Goal: Transaction & Acquisition: Purchase product/service

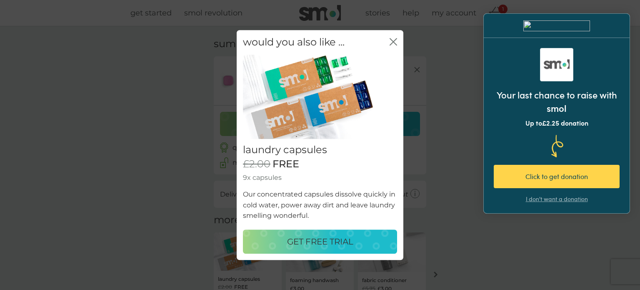
click at [390, 40] on icon "close" at bounding box center [394, 42] width 8 height 8
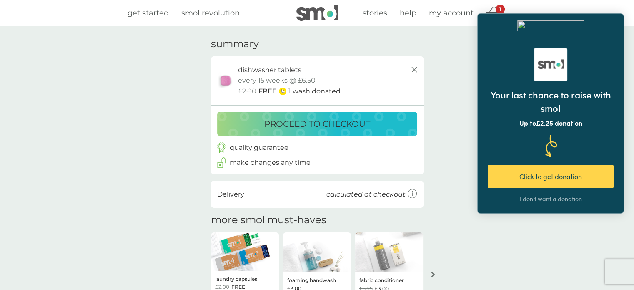
click at [343, 126] on p "proceed to checkout" at bounding box center [317, 123] width 106 height 13
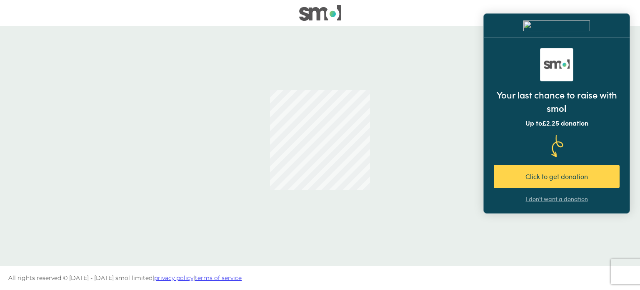
click at [579, 198] on div "I don't want a donation" at bounding box center [557, 199] width 62 height 8
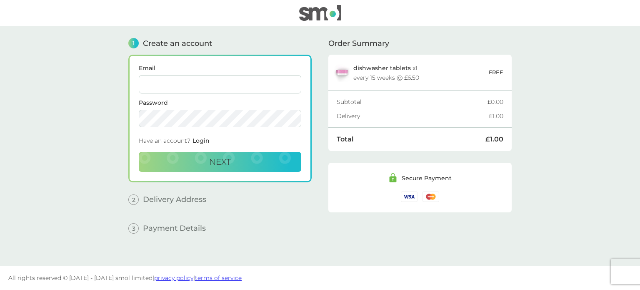
click at [244, 84] on input "Email" at bounding box center [220, 84] width 163 height 18
type input "[EMAIL_ADDRESS][DOMAIN_NAME]"
click at [206, 163] on button "Next" at bounding box center [220, 162] width 163 height 20
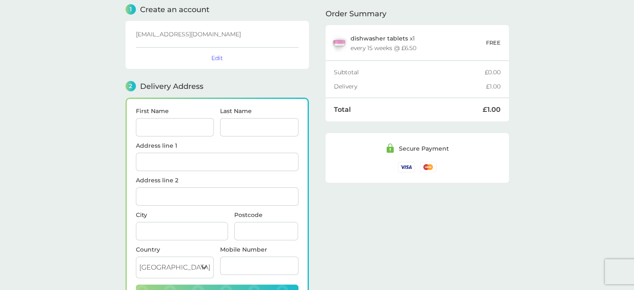
scroll to position [102, 0]
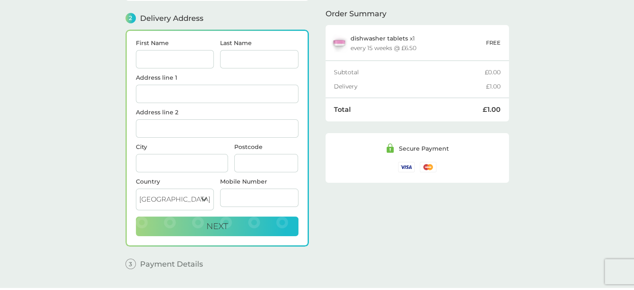
click at [191, 51] on input "First Name" at bounding box center [175, 59] width 78 height 18
type input "[PERSON_NAME]"
type input "Vint"
type input "[STREET_ADDRESS]"
type input "Hook"
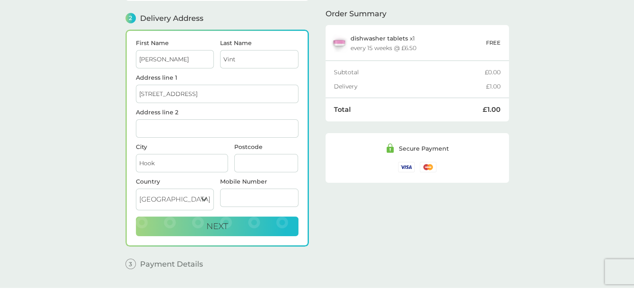
type input "RG27 0FB"
type input "07843479359"
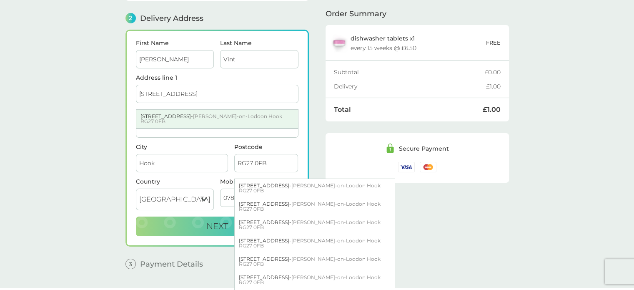
click at [195, 113] on span "[PERSON_NAME]-on-Loddon Hook RG27 0FB" at bounding box center [211, 118] width 142 height 11
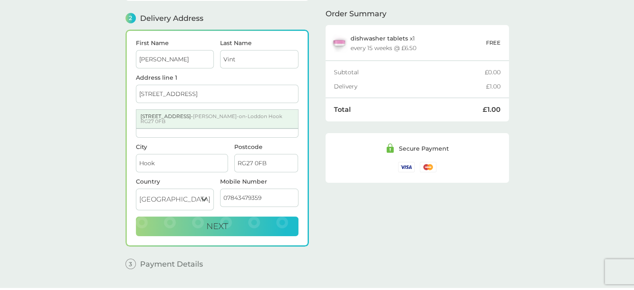
type input "[STREET_ADDRESS][PERSON_NAME]"
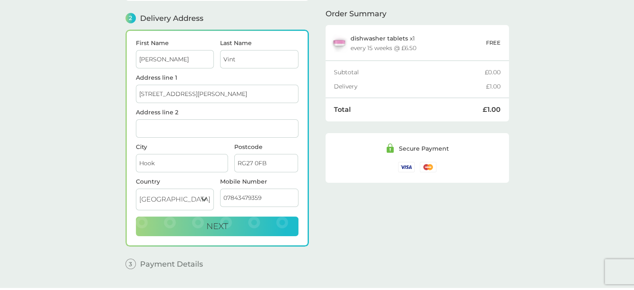
click at [100, 138] on main "1 Create an account [EMAIL_ADDRESS][DOMAIN_NAME] Edit 2 Delivery Address First …" at bounding box center [317, 106] width 634 height 363
click at [230, 225] on button "Next" at bounding box center [217, 226] width 163 height 20
checkbox input "true"
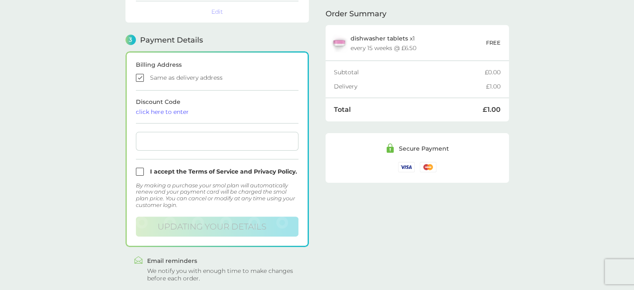
scroll to position [229, 0]
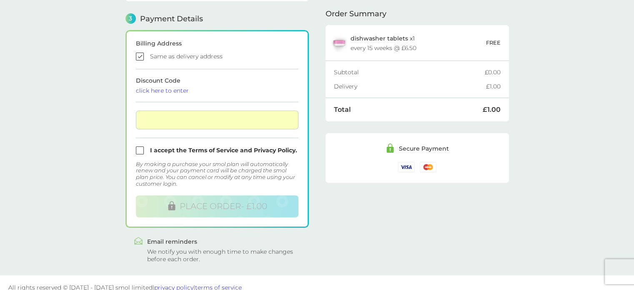
click at [142, 148] on input "checkbox" at bounding box center [217, 150] width 163 height 8
checkbox input "true"
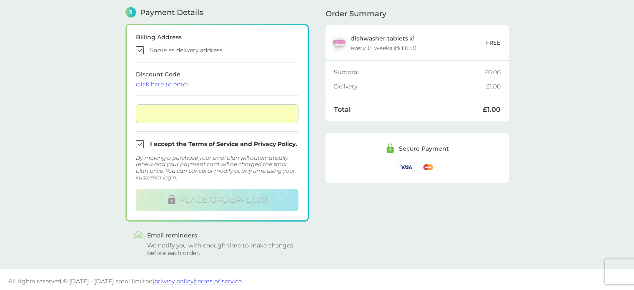
scroll to position [237, 0]
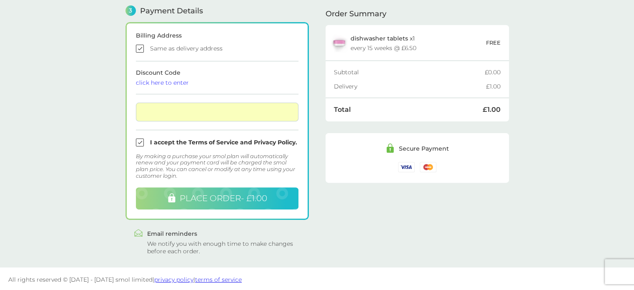
click at [240, 197] on span "PLACE ORDER - £1.00" at bounding box center [224, 198] width 88 height 10
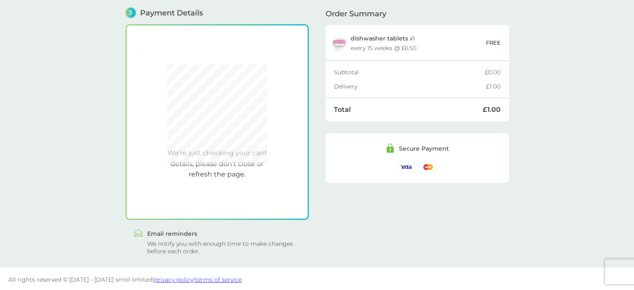
scroll to position [229, 0]
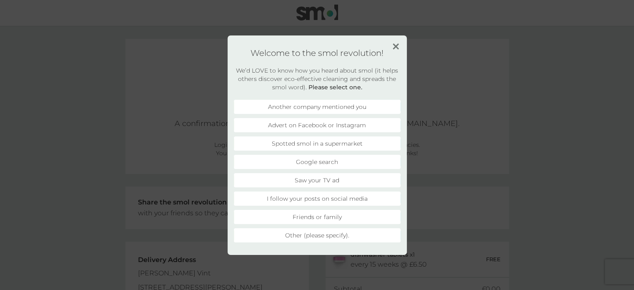
click at [319, 126] on li "Advert on Facebook or Instagram" at bounding box center [317, 125] width 167 height 14
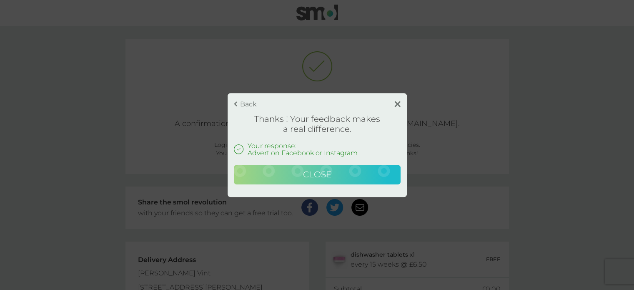
click at [327, 176] on span "Close" at bounding box center [317, 174] width 28 height 10
